Goal: Task Accomplishment & Management: Complete application form

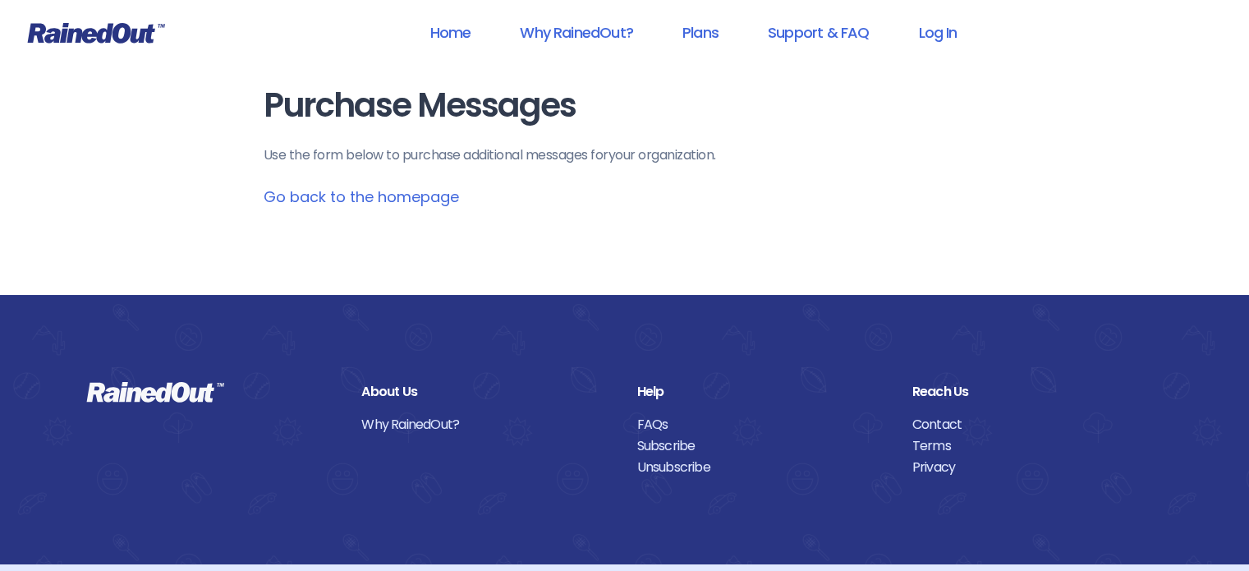
click at [957, 8] on header "Home Why RainedOut? Plans Support & FAQ Log In" at bounding box center [624, 33] width 1249 height 66
click at [949, 41] on link "Log In" at bounding box center [937, 32] width 81 height 37
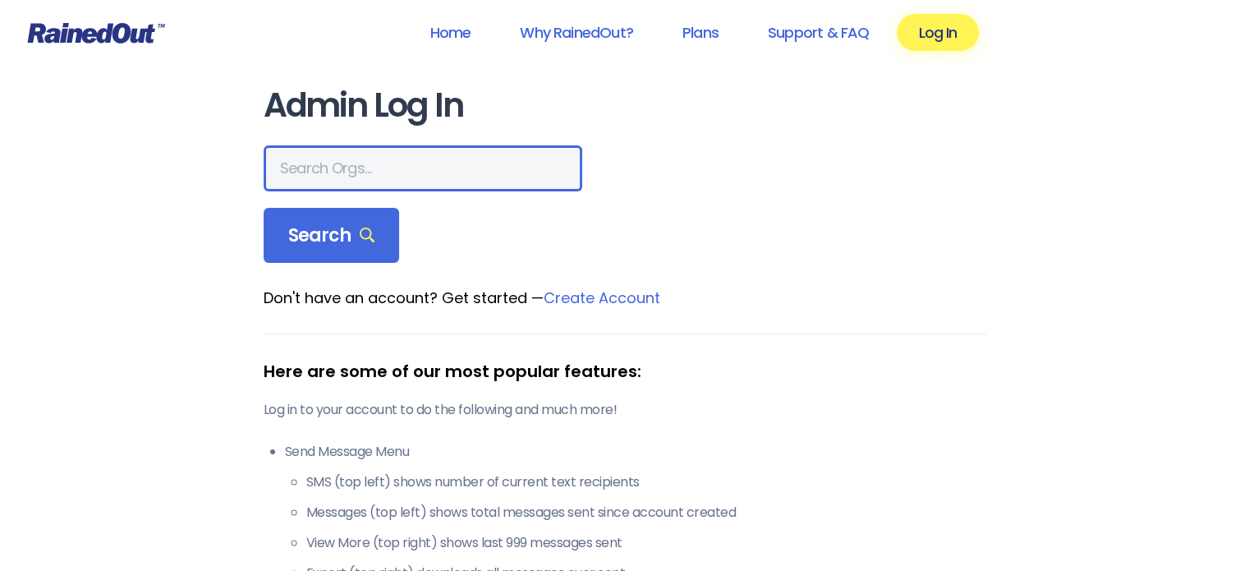
click at [342, 149] on input "text" at bounding box center [423, 168] width 319 height 46
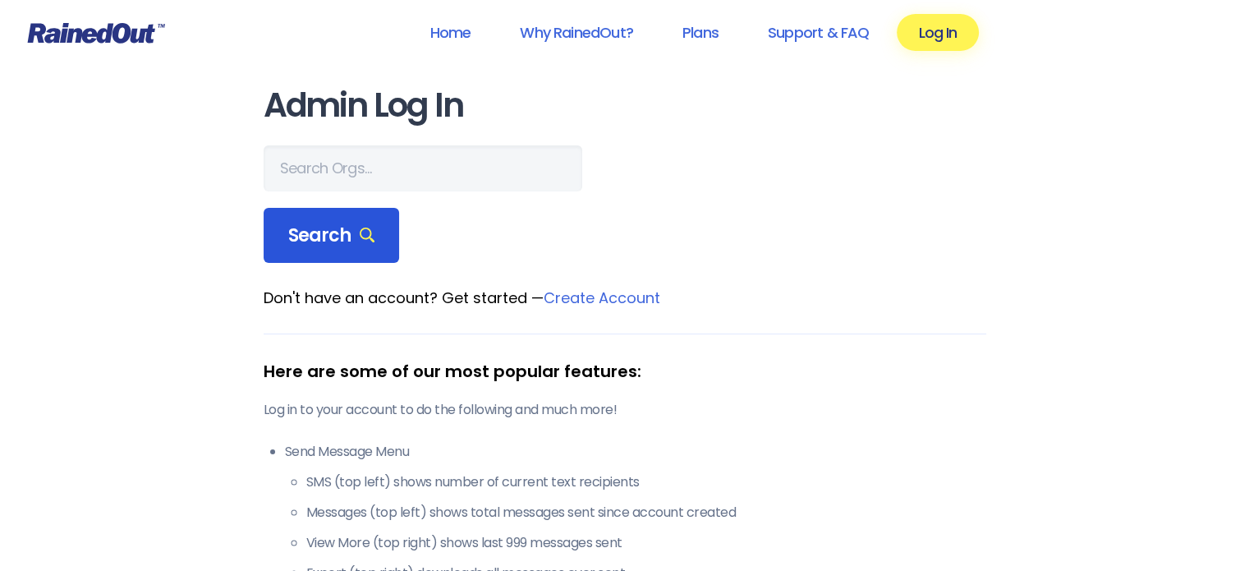
click at [342, 229] on span "Search" at bounding box center [331, 235] width 87 height 23
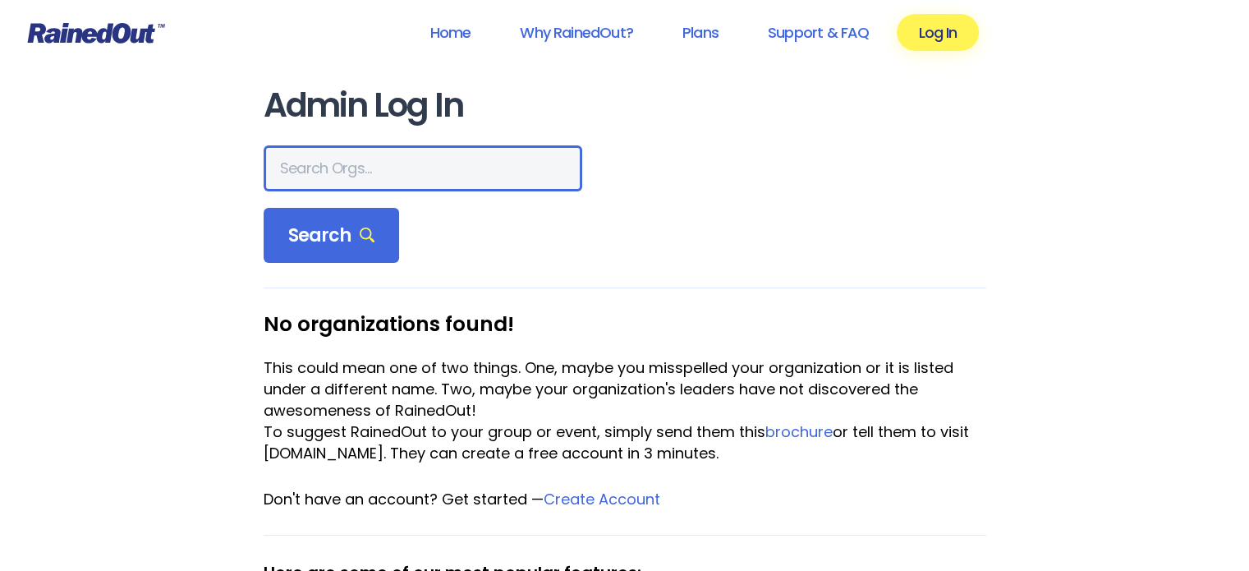
click at [338, 175] on input "text" at bounding box center [423, 168] width 319 height 46
type input "seabrook"
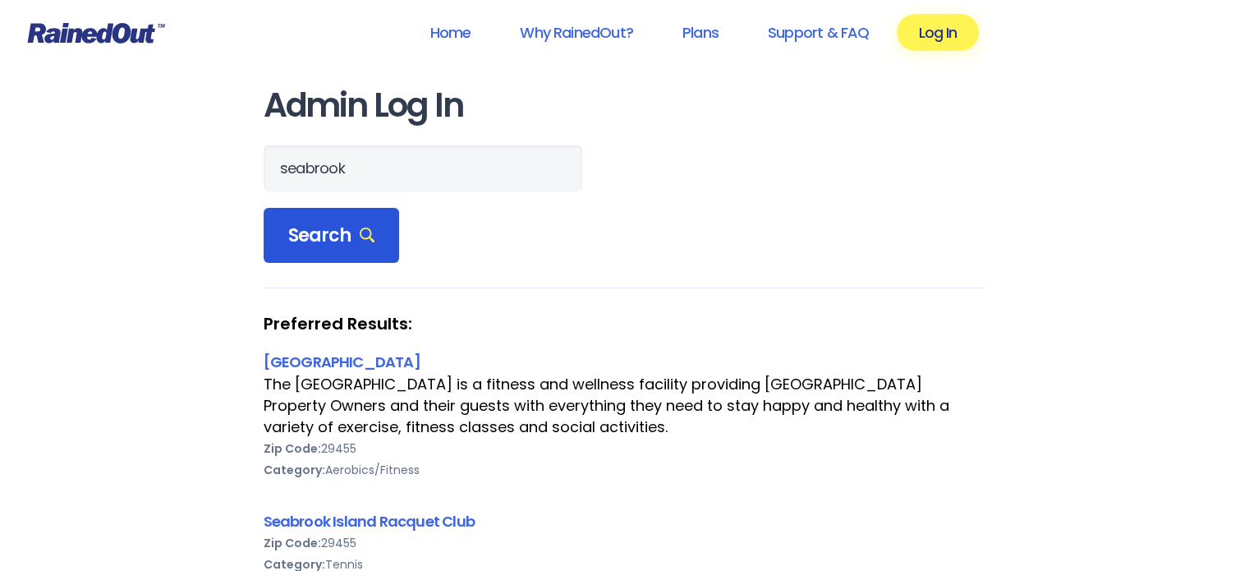
click at [344, 235] on span "Search" at bounding box center [331, 235] width 87 height 23
click at [420, 355] on link "[GEOGRAPHIC_DATA]" at bounding box center [342, 361] width 157 height 21
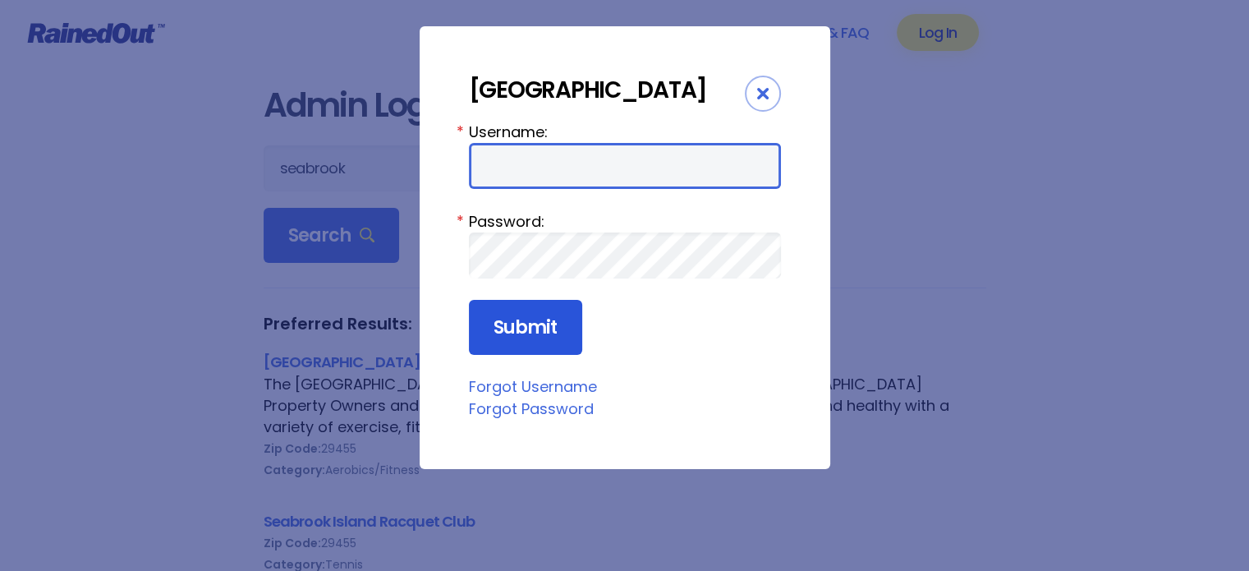
type input "LakeHouse"
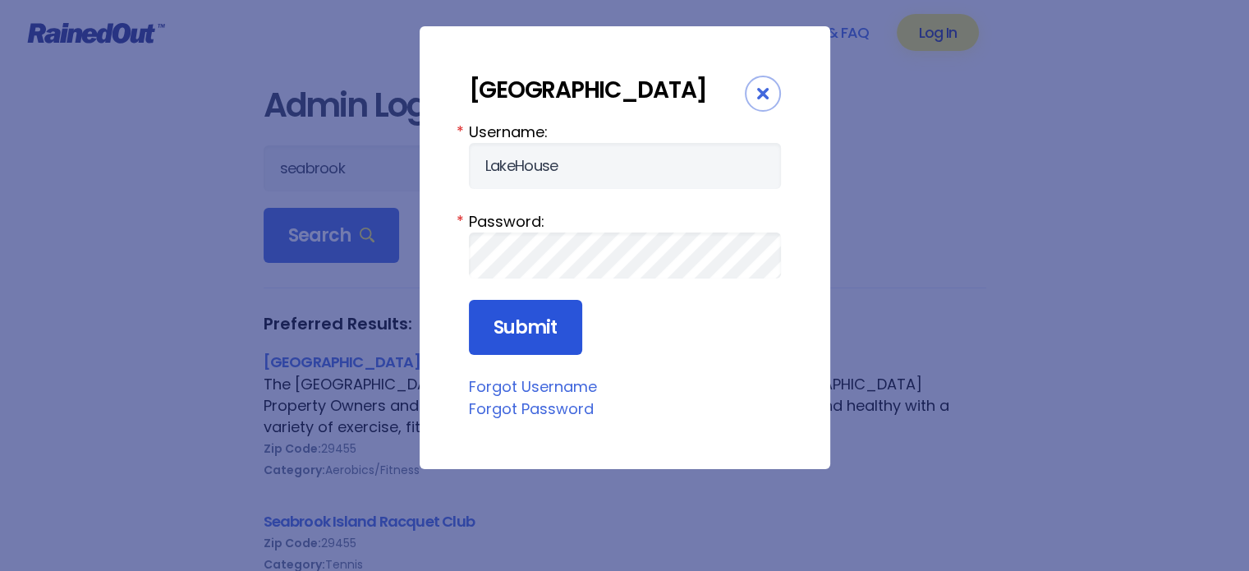
click at [530, 351] on input "Submit" at bounding box center [525, 328] width 113 height 56
